Goal: Information Seeking & Learning: Learn about a topic

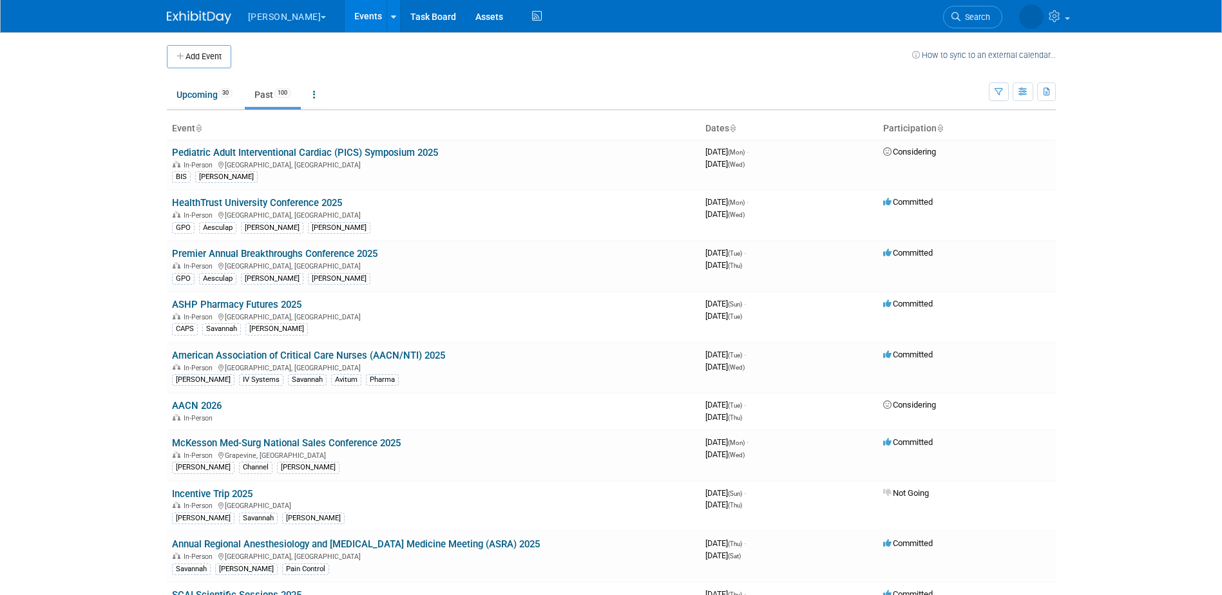
scroll to position [1147, 0]
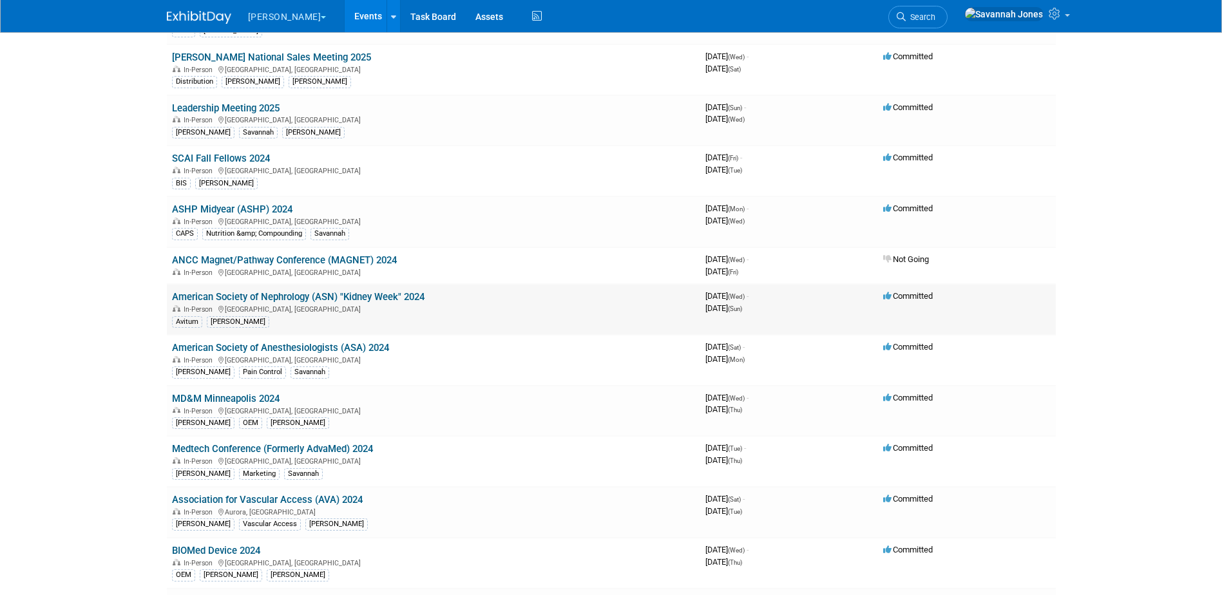
click at [391, 298] on link "American Society of Nephrology (ASN) "Kidney Week" 2024" at bounding box center [298, 297] width 253 height 12
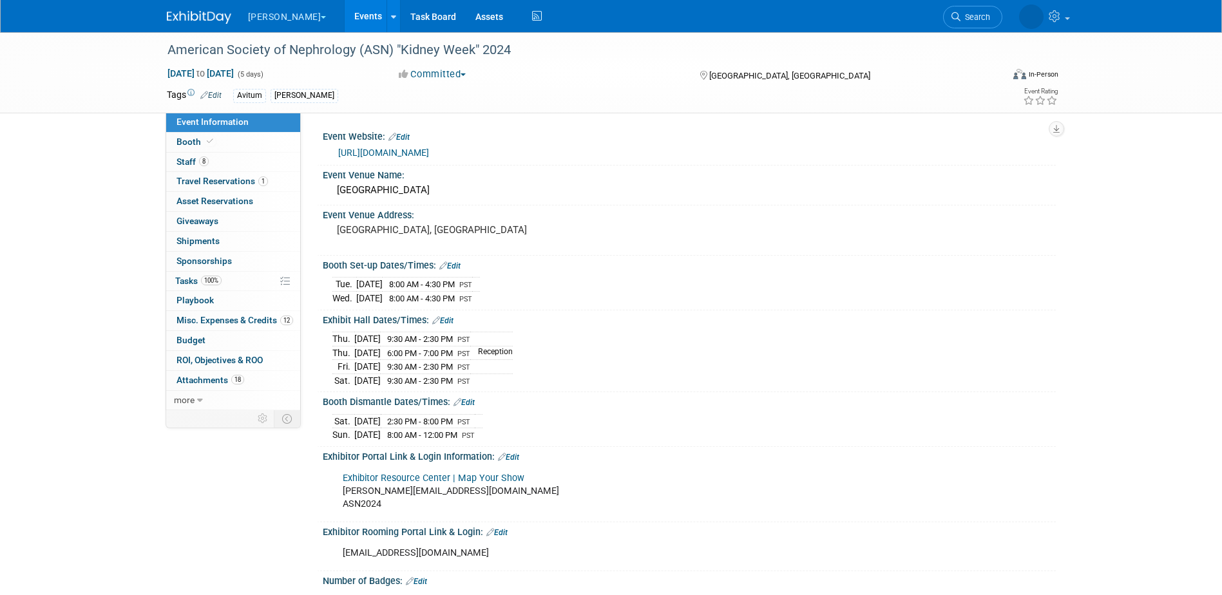
click at [345, 17] on link "Events" at bounding box center [368, 16] width 47 height 32
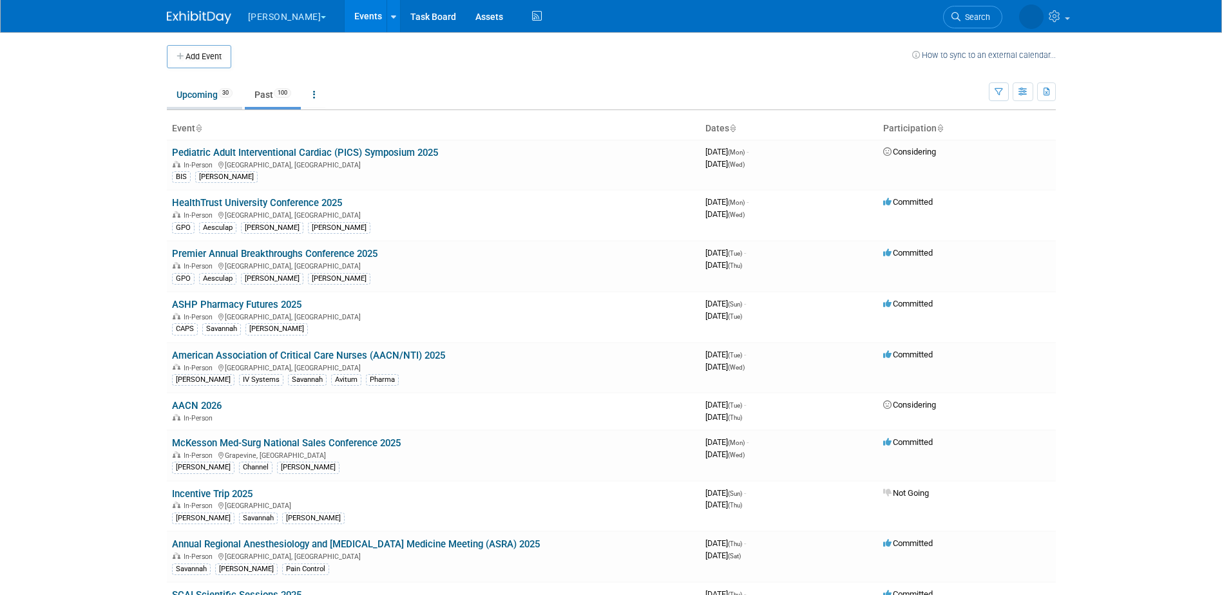
click at [209, 94] on link "Upcoming 30" at bounding box center [204, 94] width 75 height 24
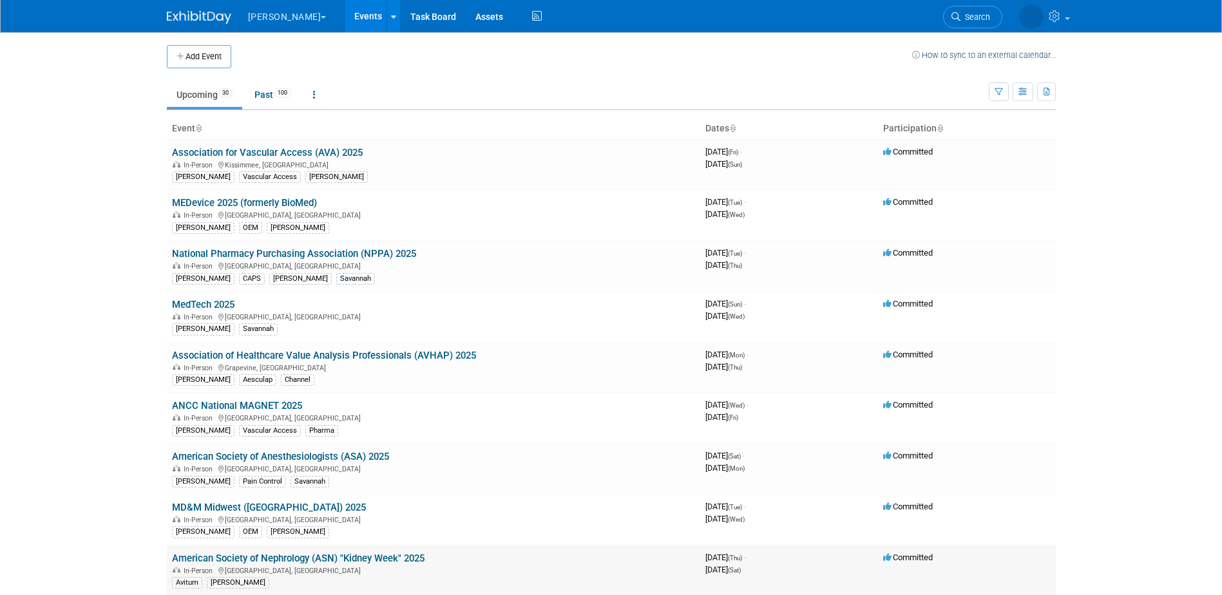
click at [409, 554] on link "American Society of Nephrology (ASN) "Kidney Week" 2025" at bounding box center [298, 559] width 253 height 12
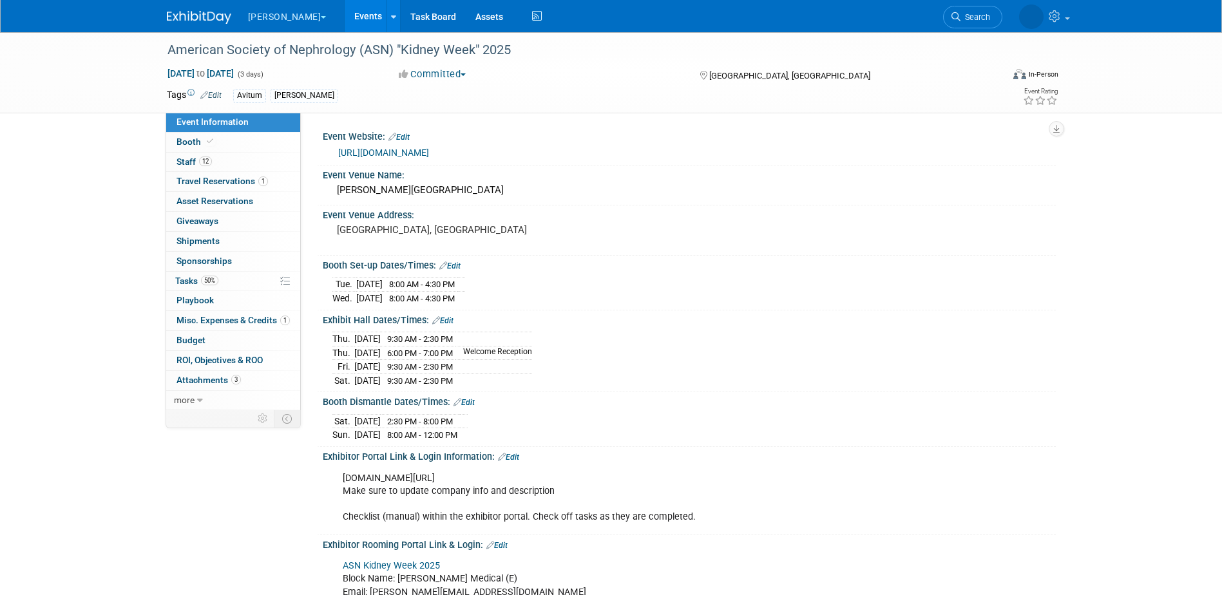
click at [345, 13] on link "Events" at bounding box center [368, 16] width 47 height 32
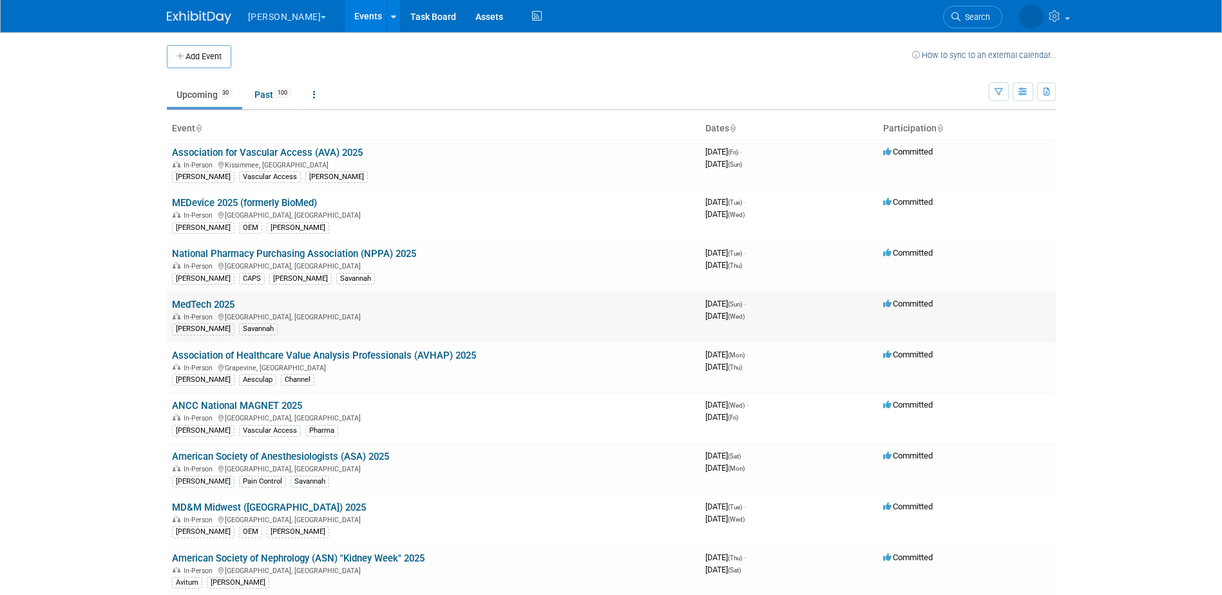
click at [213, 302] on link "MedTech 2025" at bounding box center [203, 305] width 63 height 12
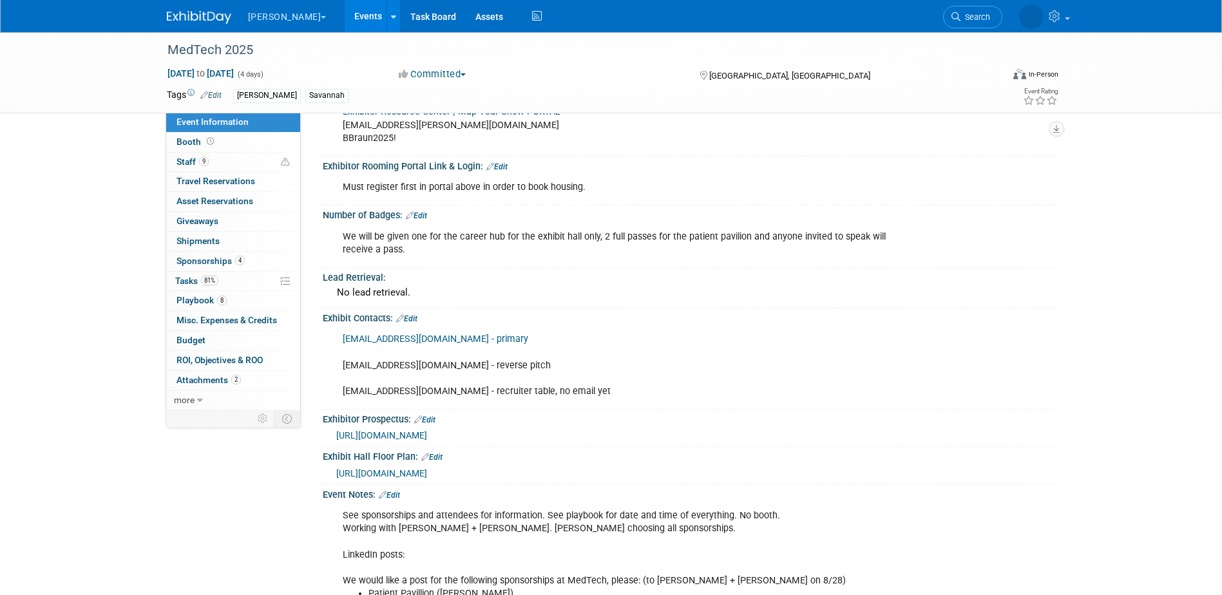
scroll to position [322, 0]
drag, startPoint x: 711, startPoint y: 73, endPoint x: 816, endPoint y: 73, distance: 105.0
click at [816, 73] on div "[GEOGRAPHIC_DATA], [GEOGRAPHIC_DATA]" at bounding box center [803, 74] width 209 height 15
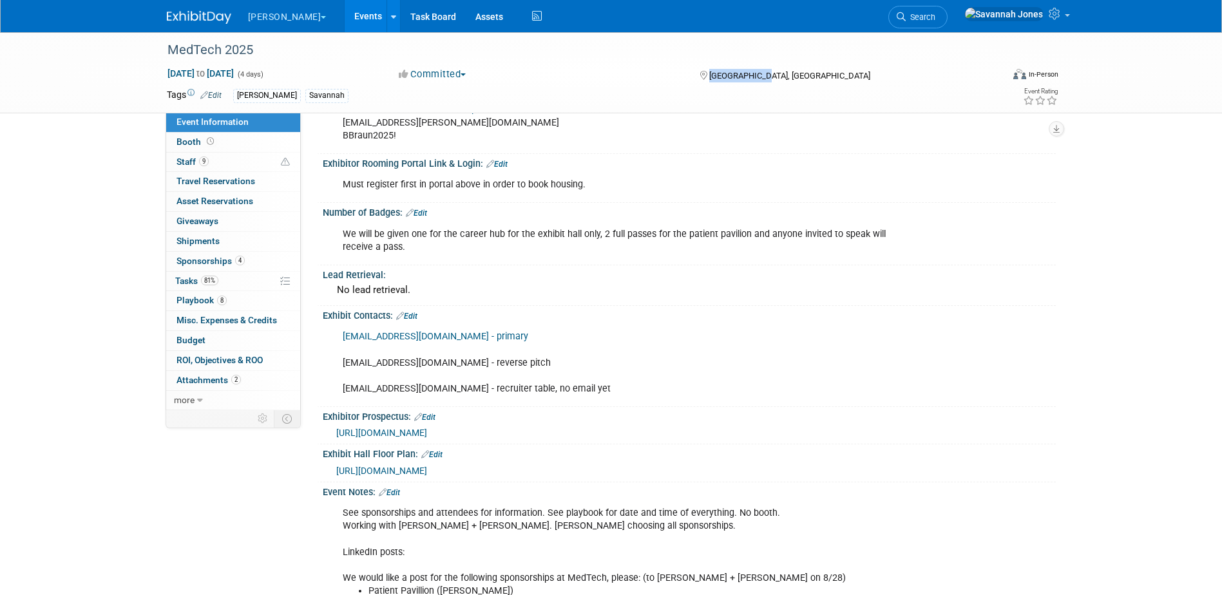
click at [817, 73] on div "[GEOGRAPHIC_DATA], [GEOGRAPHIC_DATA]" at bounding box center [803, 74] width 209 height 15
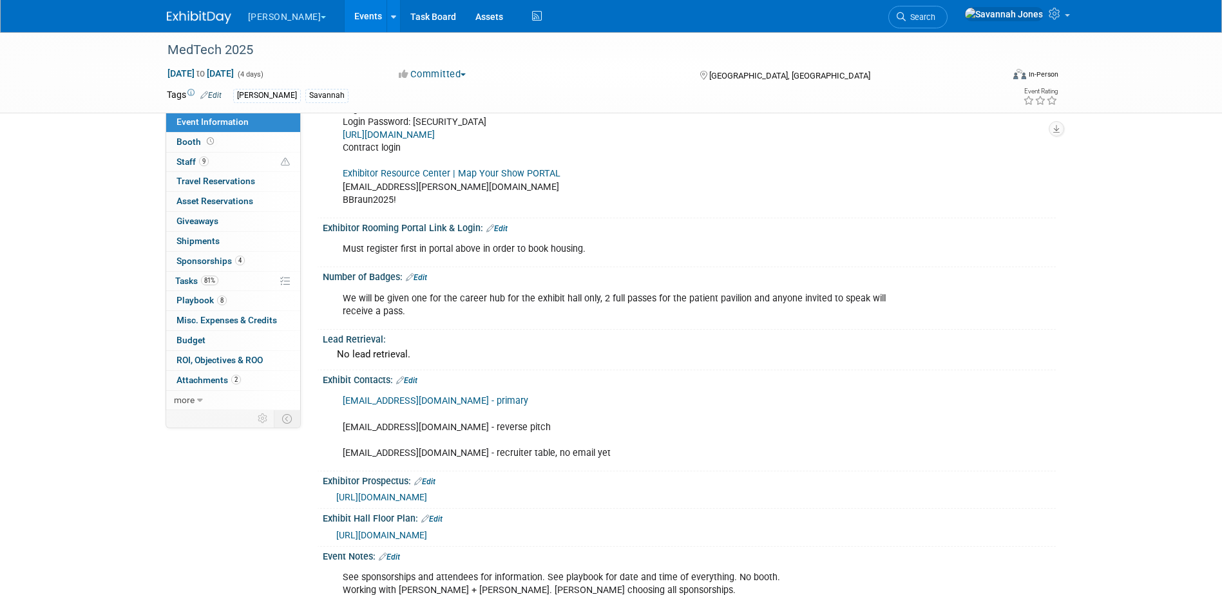
scroll to position [0, 0]
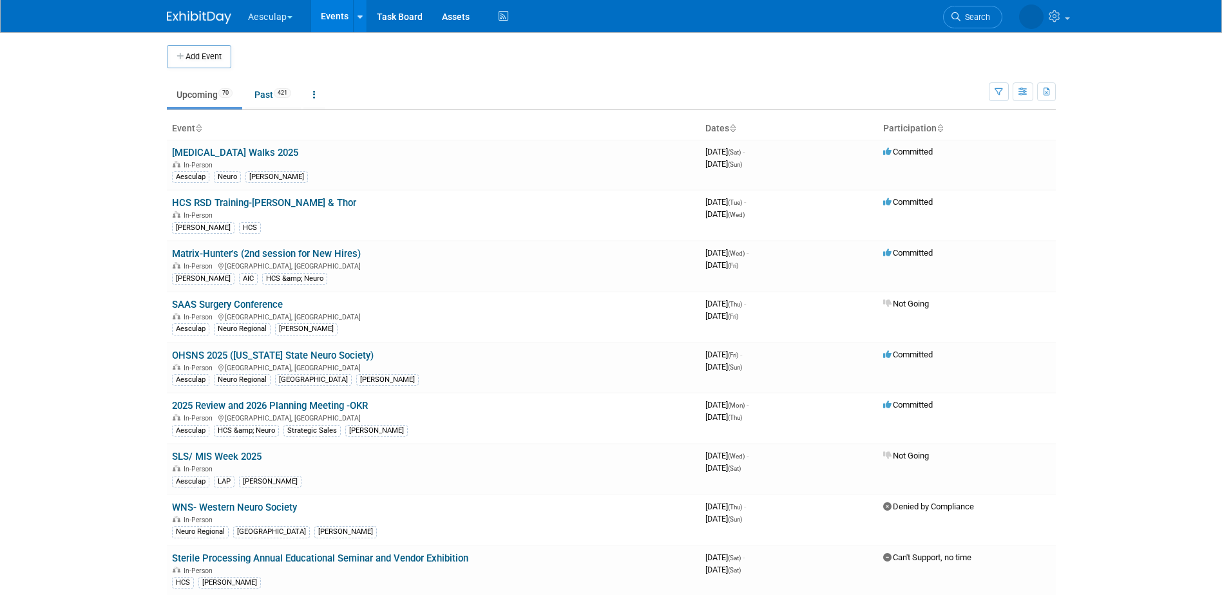
click at [273, 21] on button "Aesculap" at bounding box center [278, 14] width 62 height 28
click at [282, 121] on link "[PERSON_NAME]" at bounding box center [293, 115] width 93 height 18
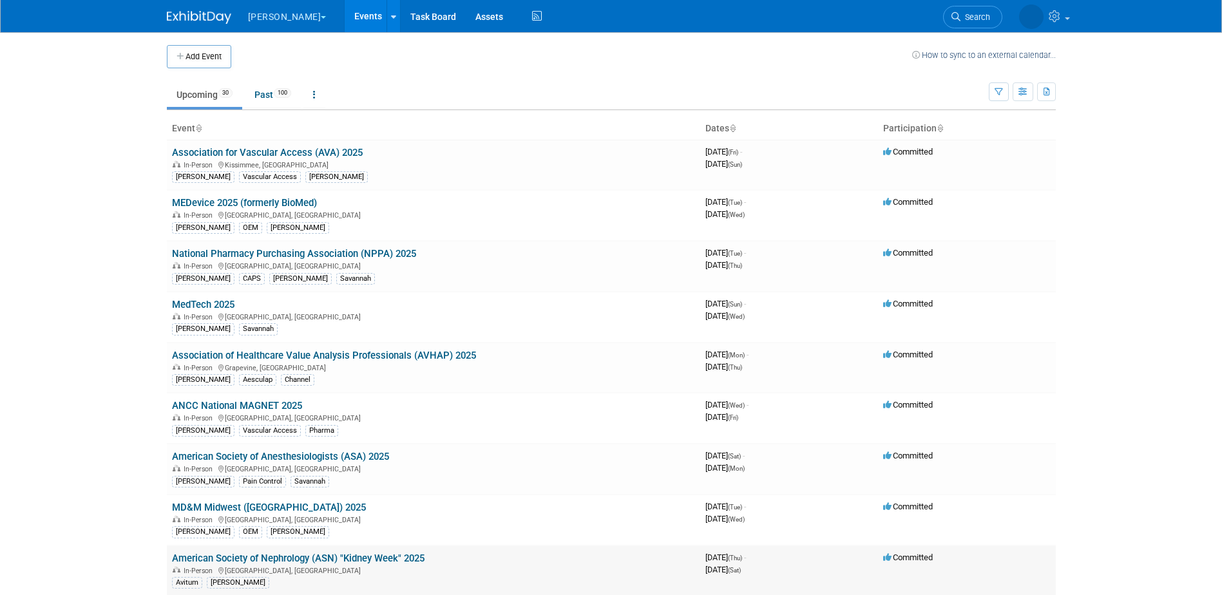
click at [405, 557] on link "American Society of Nephrology (ASN) "Kidney Week" 2025" at bounding box center [298, 559] width 253 height 12
